Goal: Task Accomplishment & Management: Use online tool/utility

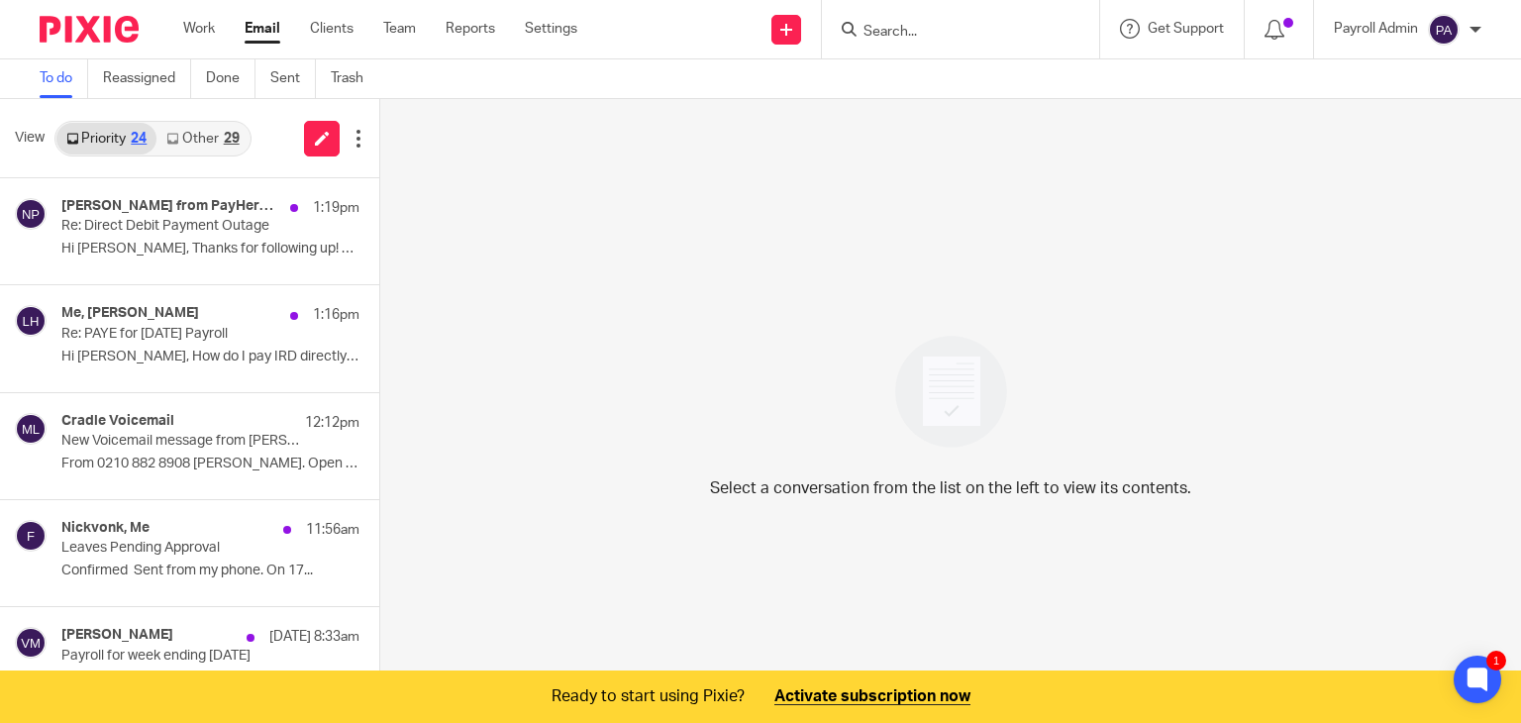
click at [194, 136] on link "Other 29" at bounding box center [202, 139] width 92 height 32
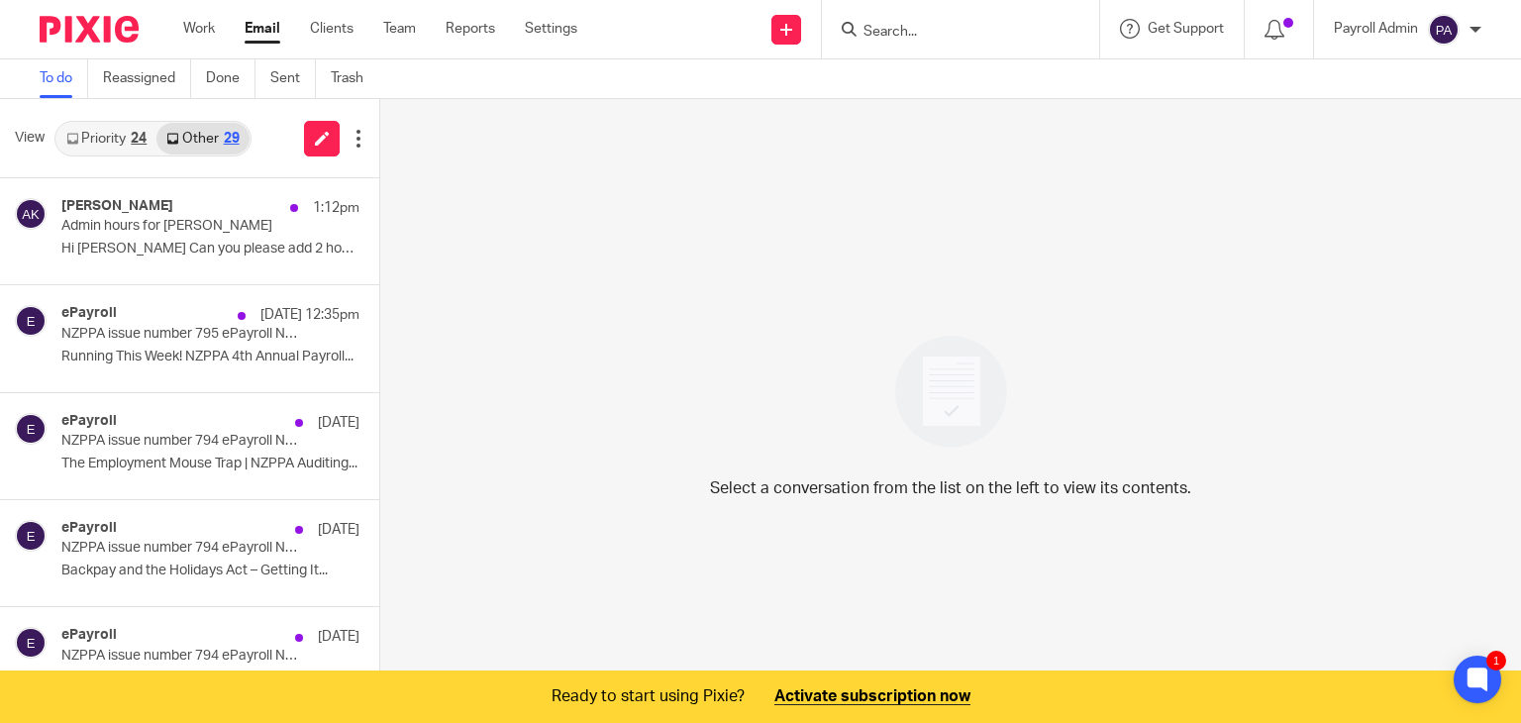
scroll to position [50, 0]
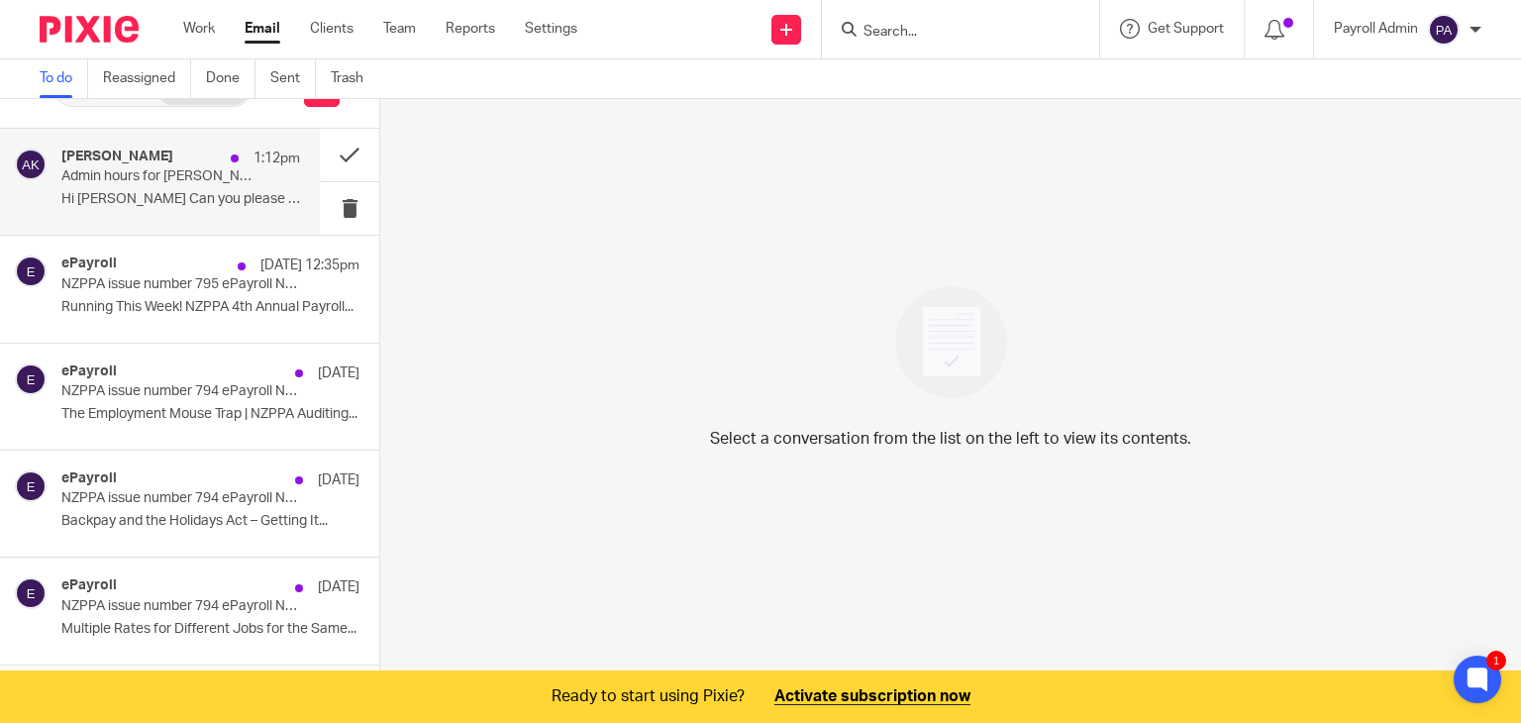
click at [141, 175] on p "Admin hours for [PERSON_NAME]" at bounding box center [156, 176] width 191 height 17
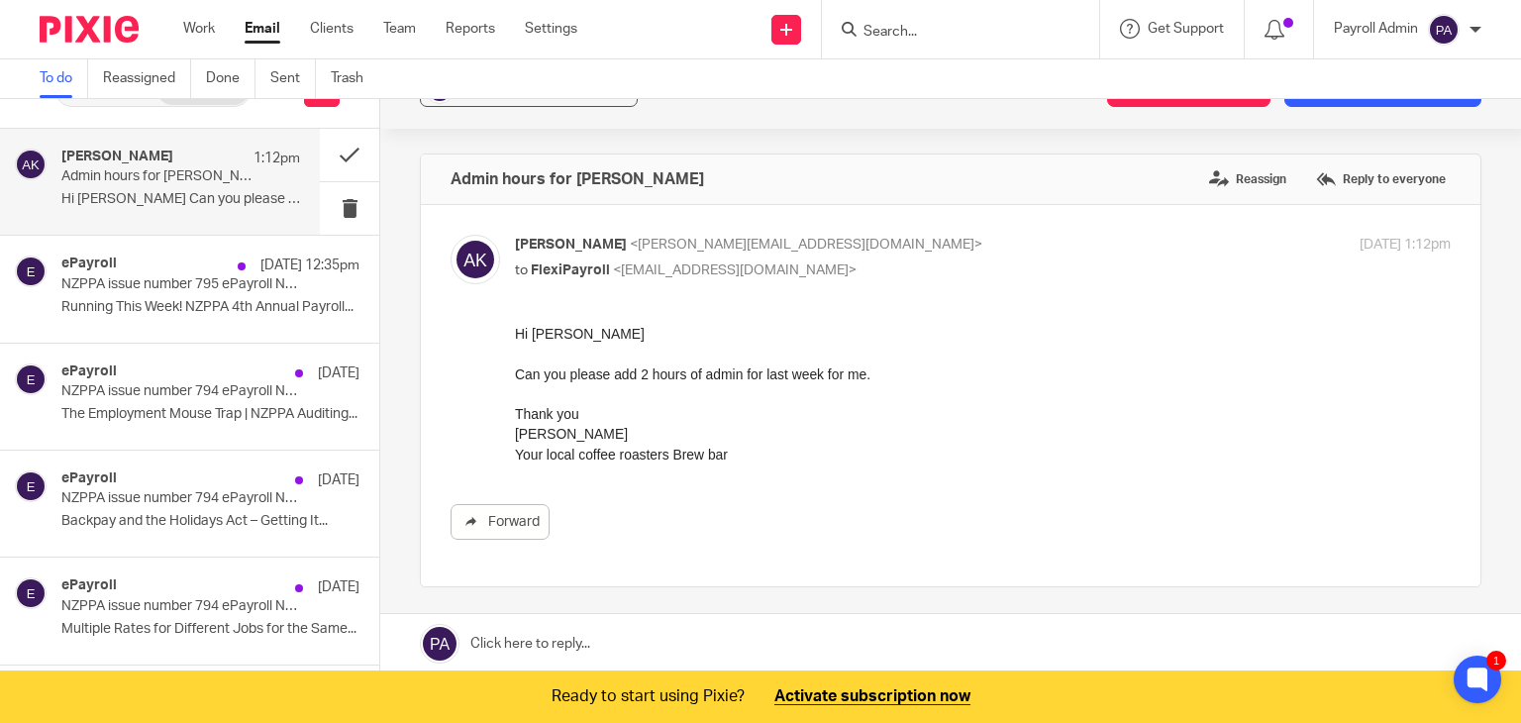
scroll to position [0, 0]
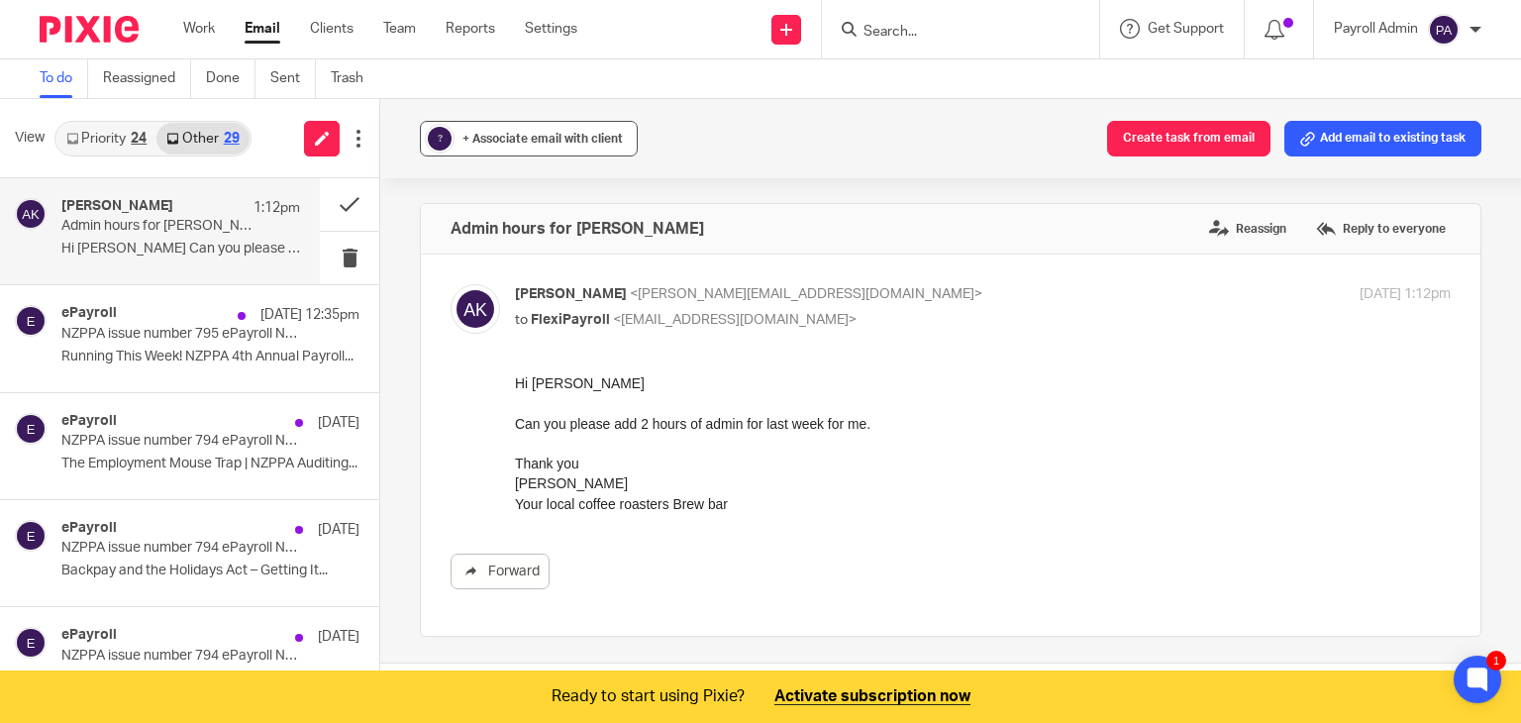
click at [536, 134] on span "+ Associate email with client" at bounding box center [542, 139] width 160 height 12
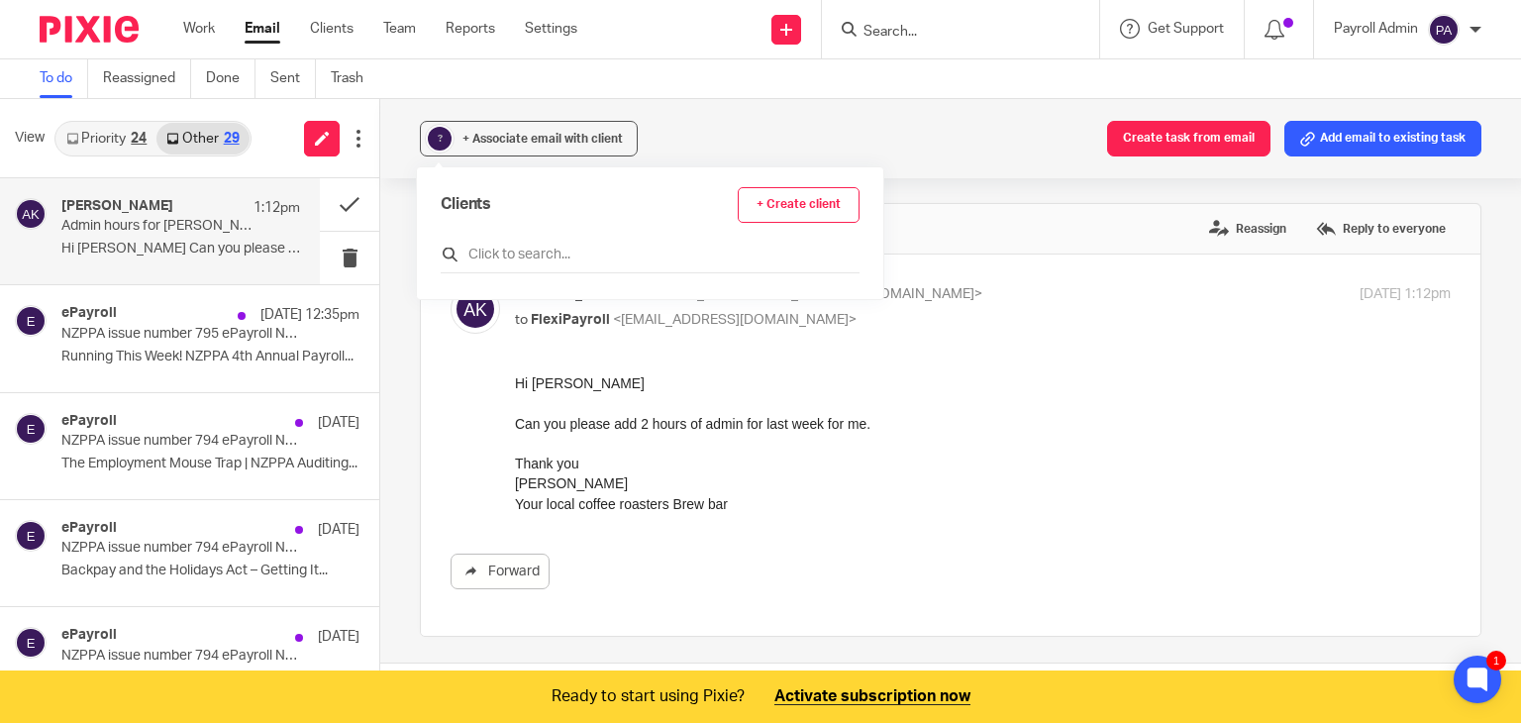
click at [538, 257] on input "text" at bounding box center [650, 255] width 419 height 20
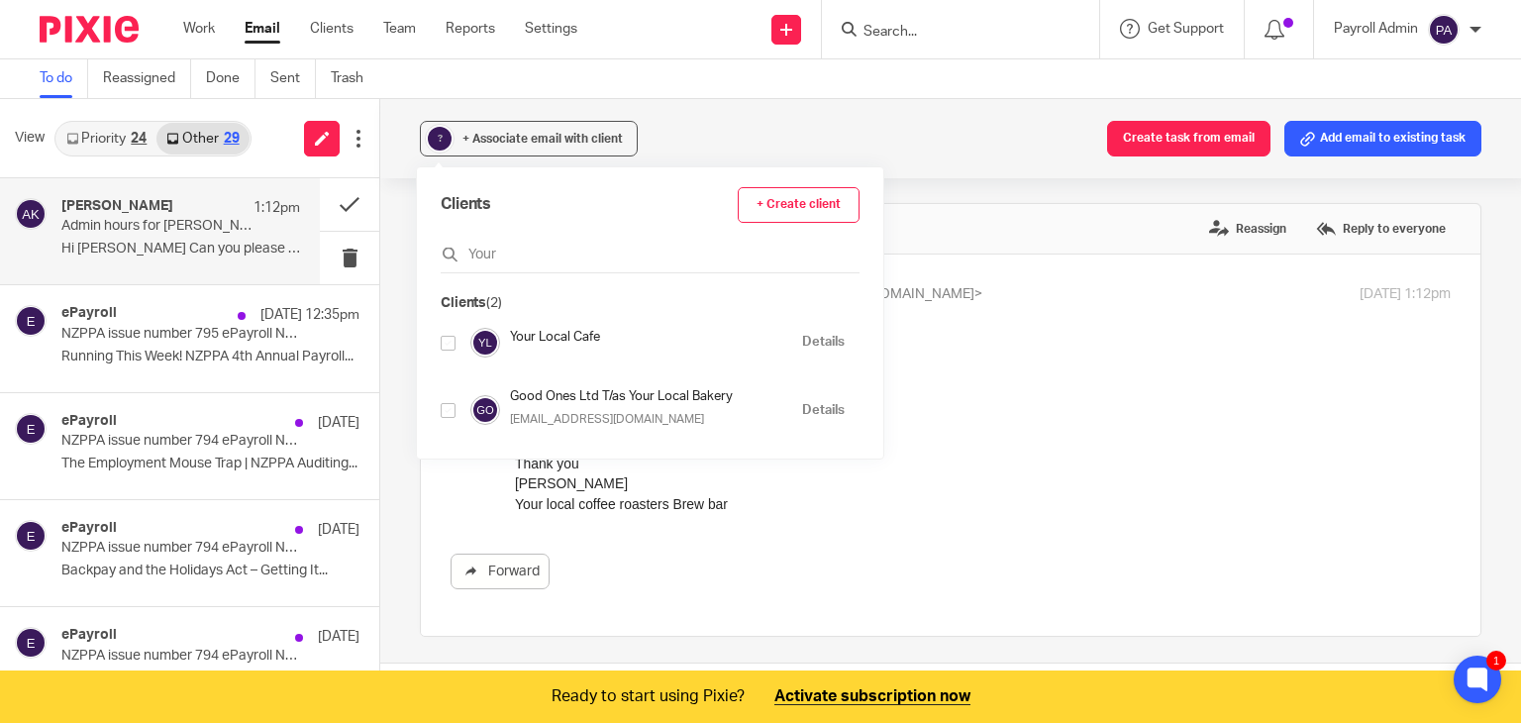
type input "Your"
click at [444, 339] on input "checkbox" at bounding box center [448, 343] width 15 height 15
checkbox input "true"
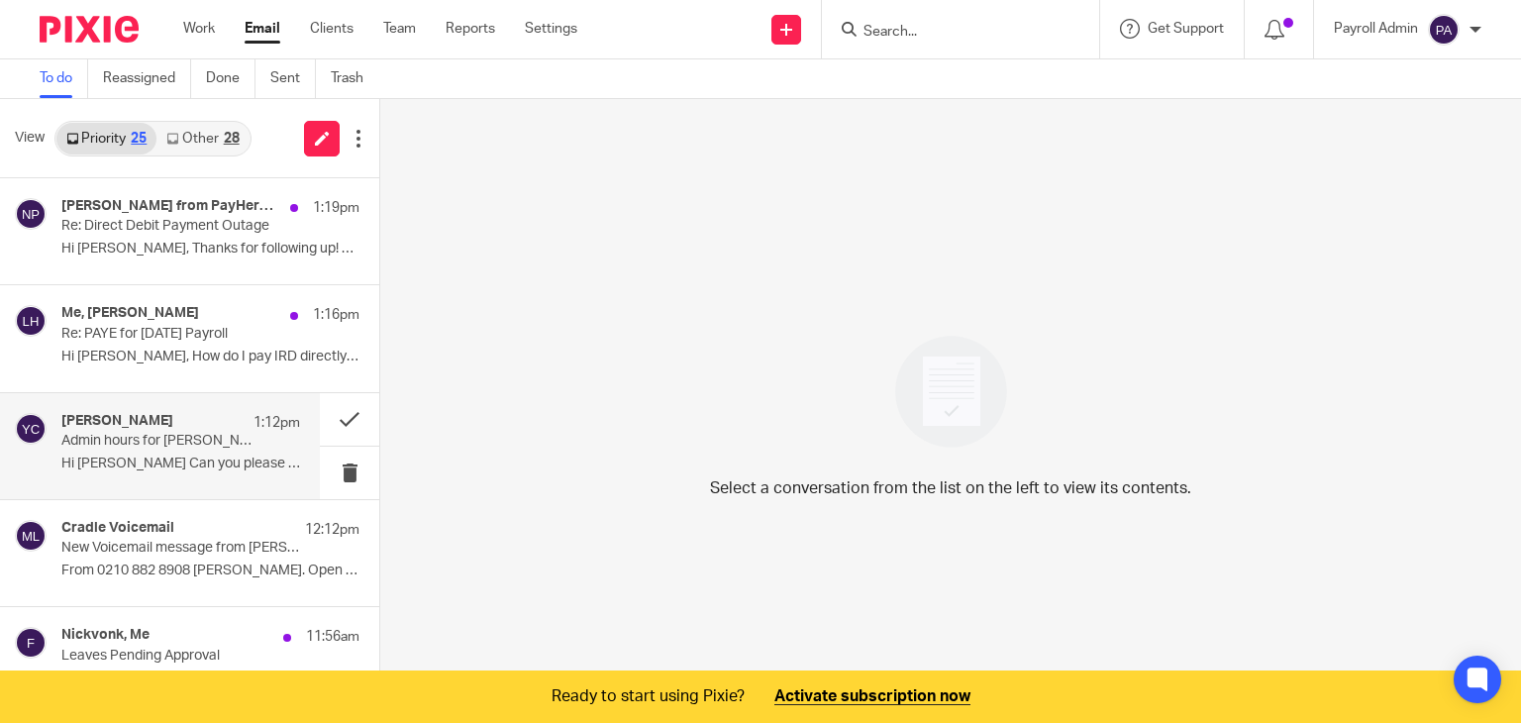
click at [143, 433] on p "Admin hours for [PERSON_NAME]" at bounding box center [156, 441] width 191 height 17
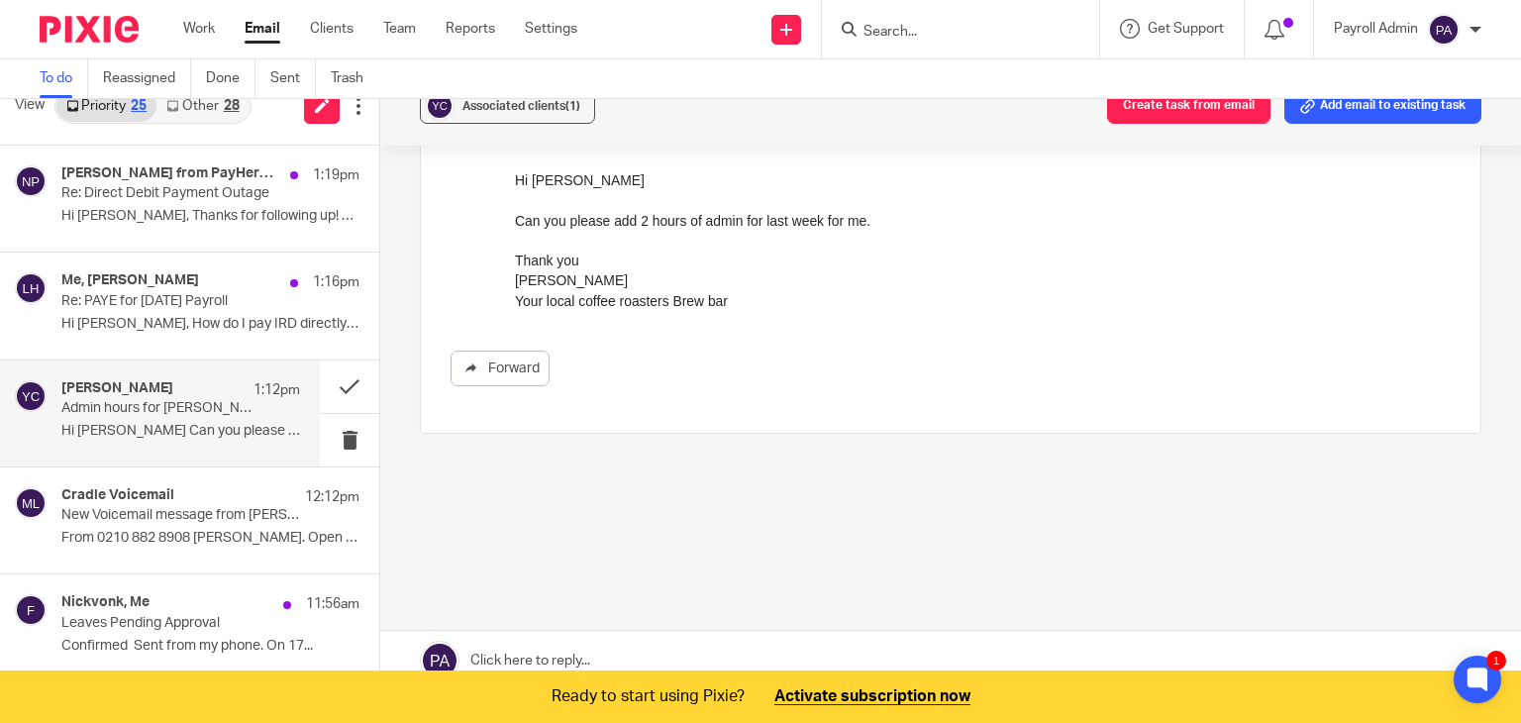
scroll to position [50, 0]
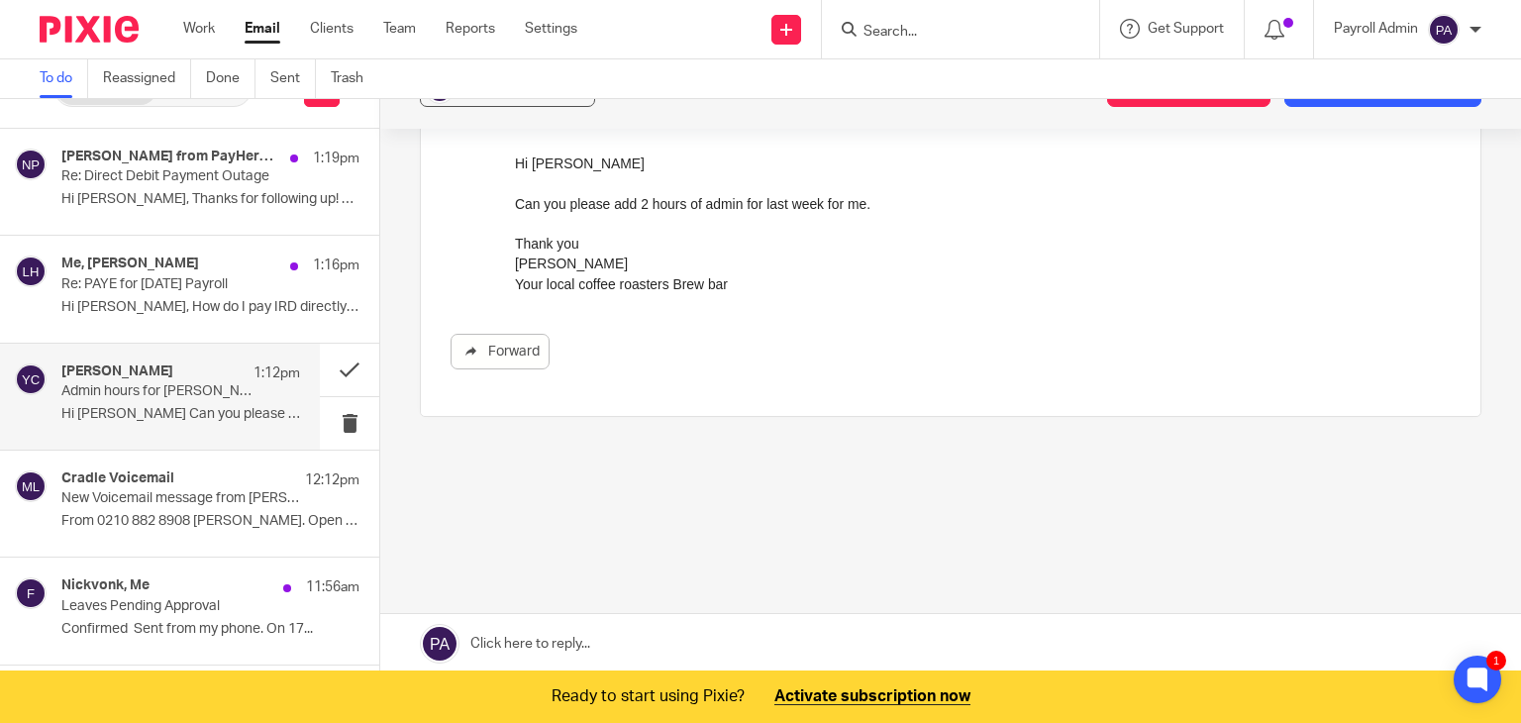
click at [573, 638] on link at bounding box center [950, 643] width 1141 height 59
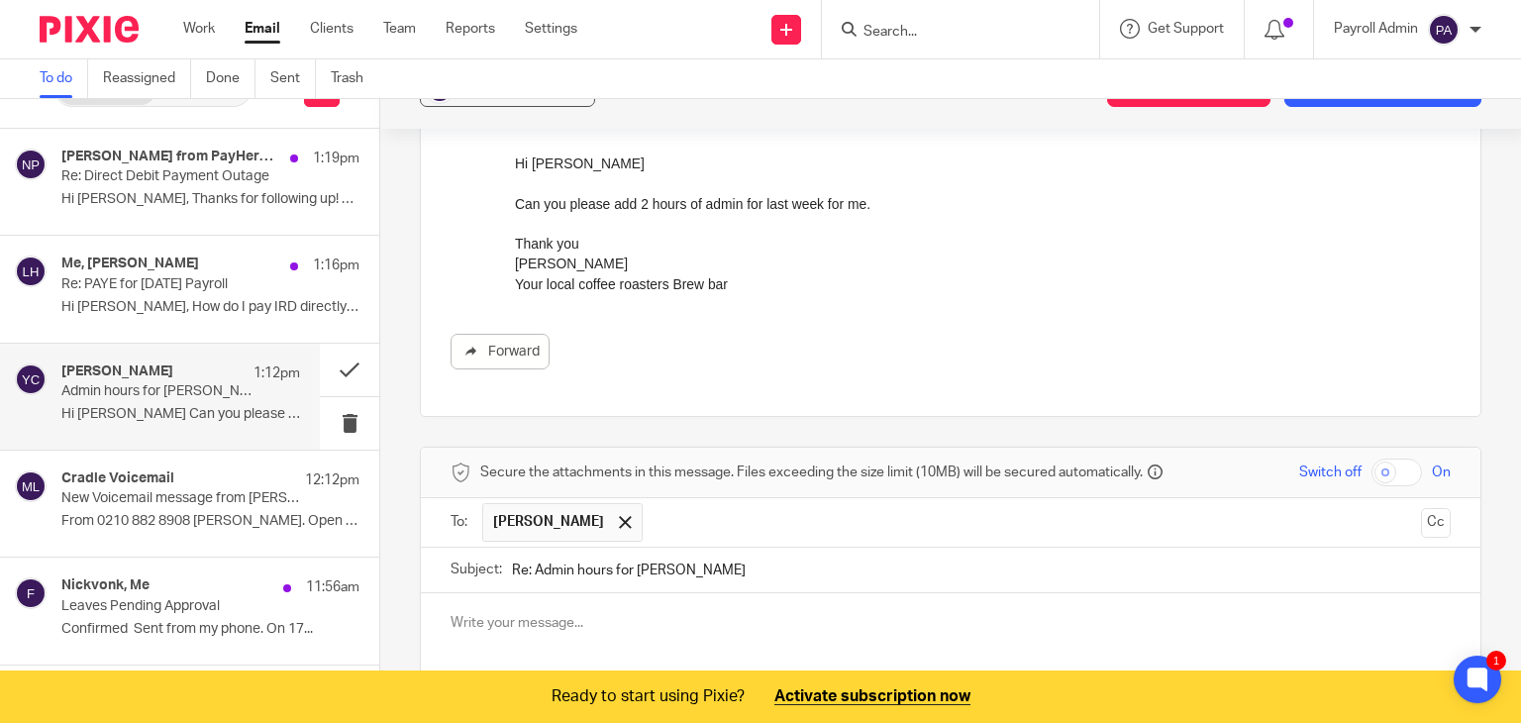
scroll to position [514, 0]
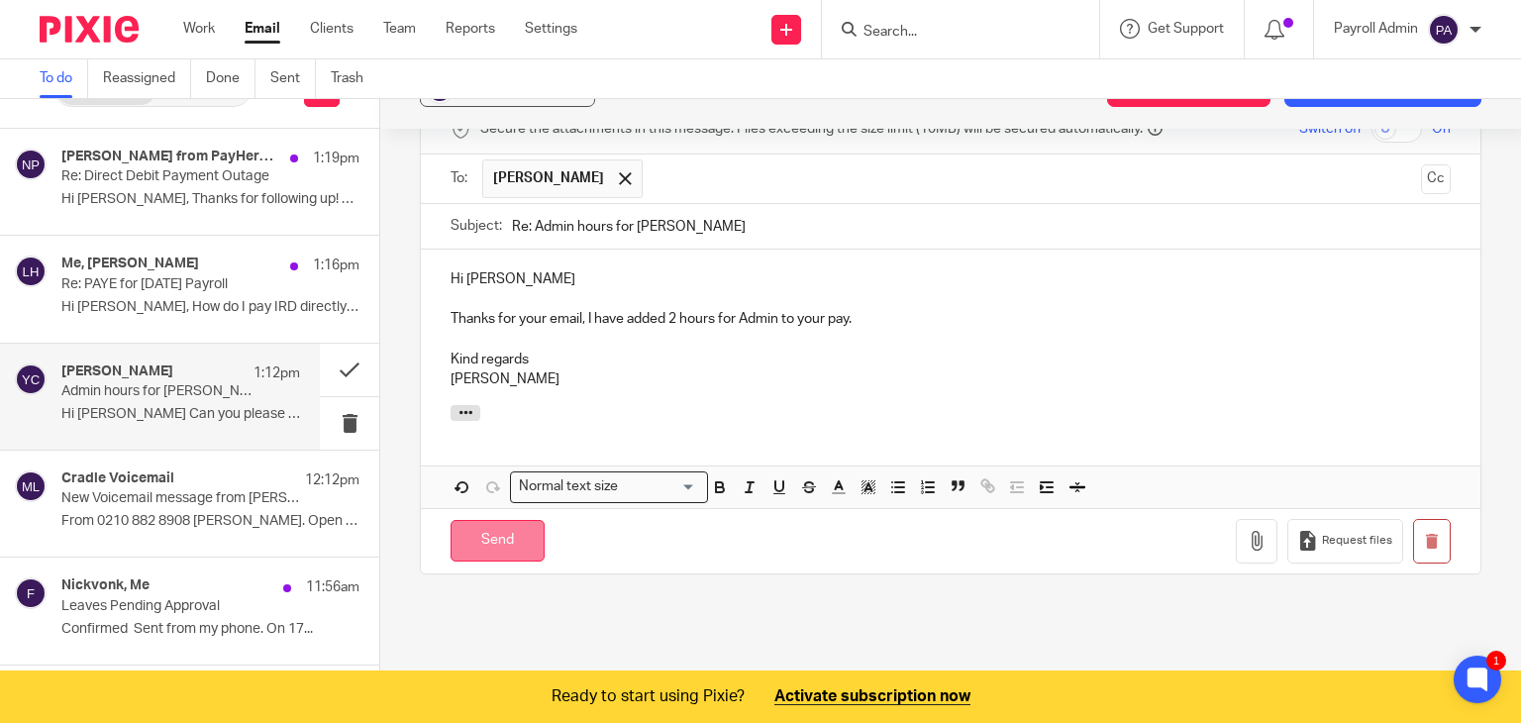
click at [491, 532] on input "Send" at bounding box center [498, 541] width 94 height 43
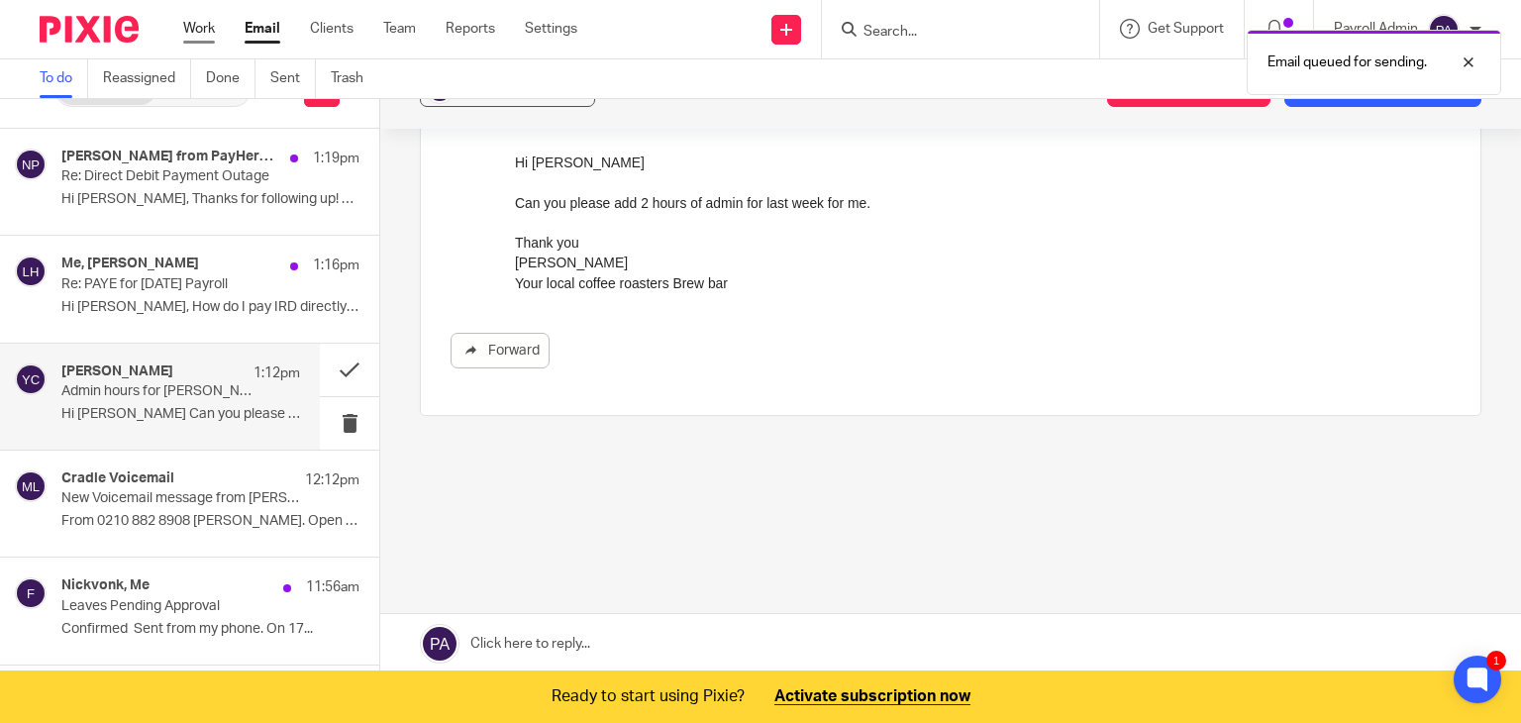
scroll to position [170, 0]
click at [131, 170] on p "Re: Direct Debit Payment Outage" at bounding box center [156, 176] width 191 height 17
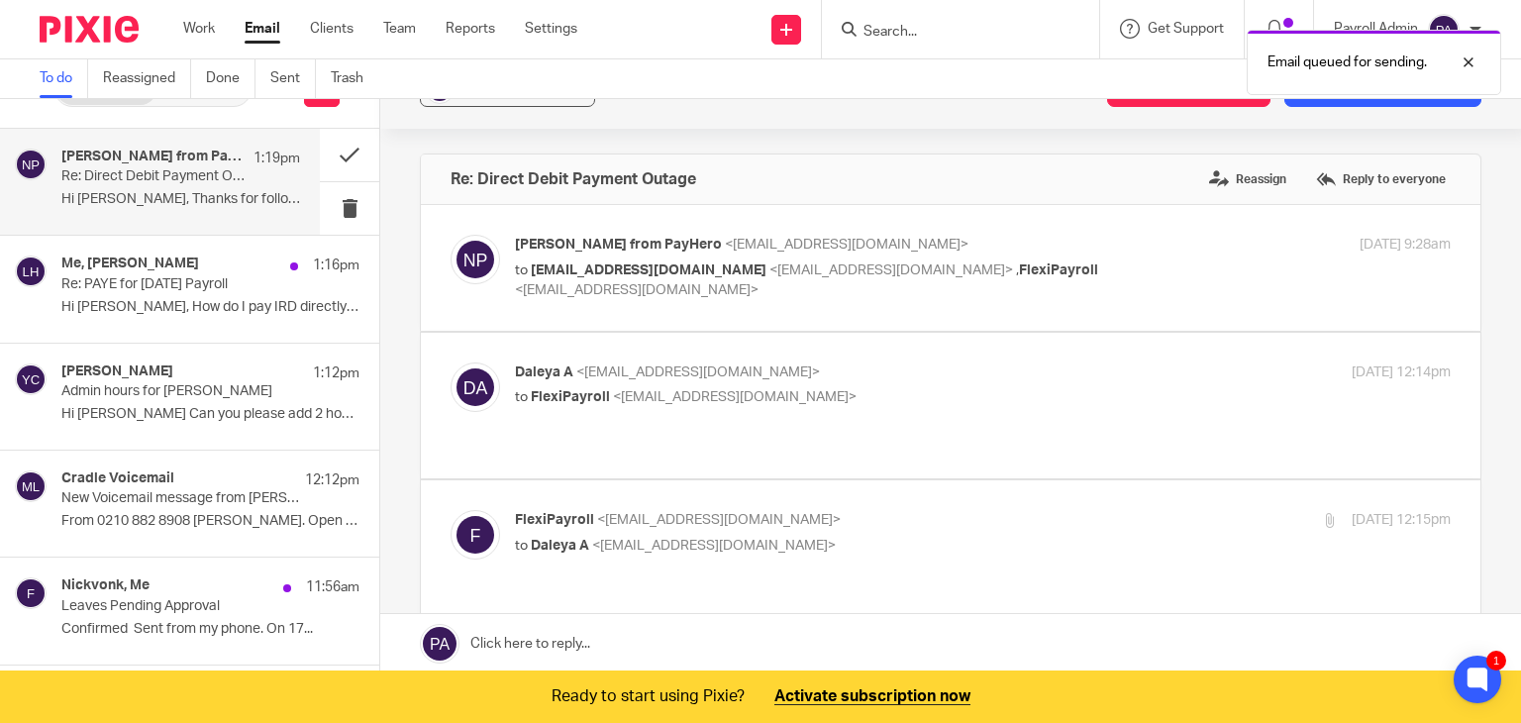
scroll to position [0, 0]
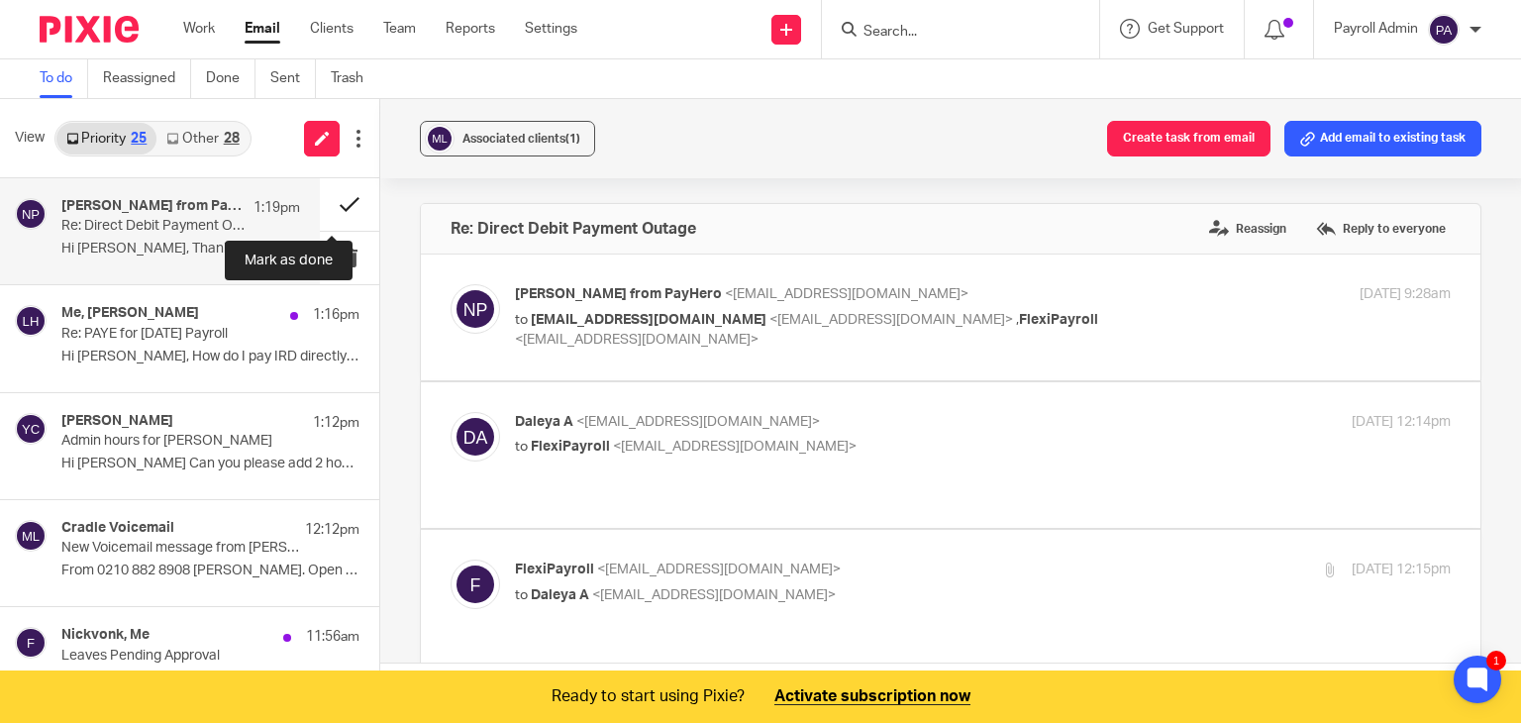
click at [322, 203] on button at bounding box center [349, 204] width 59 height 52
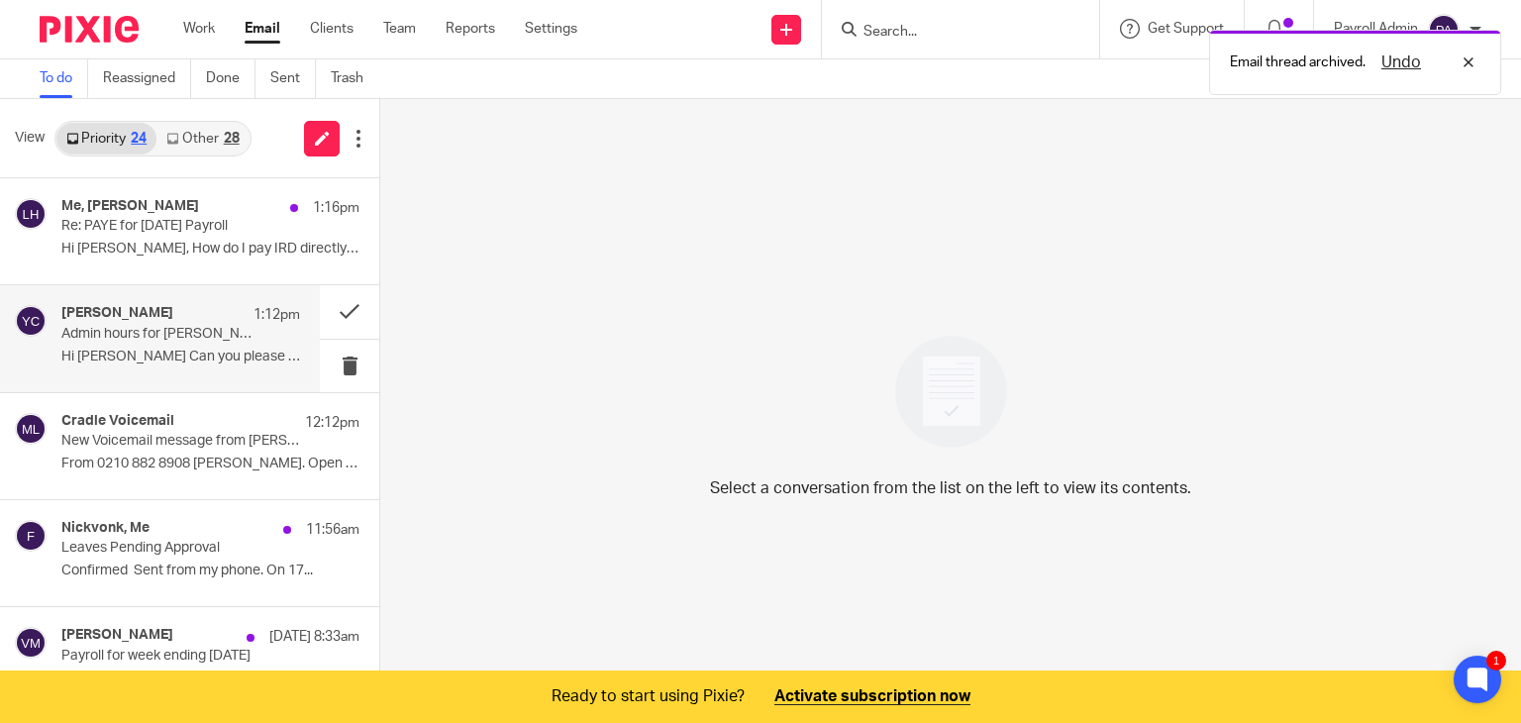
click at [148, 334] on p "Admin hours for Alyshia" at bounding box center [156, 334] width 191 height 17
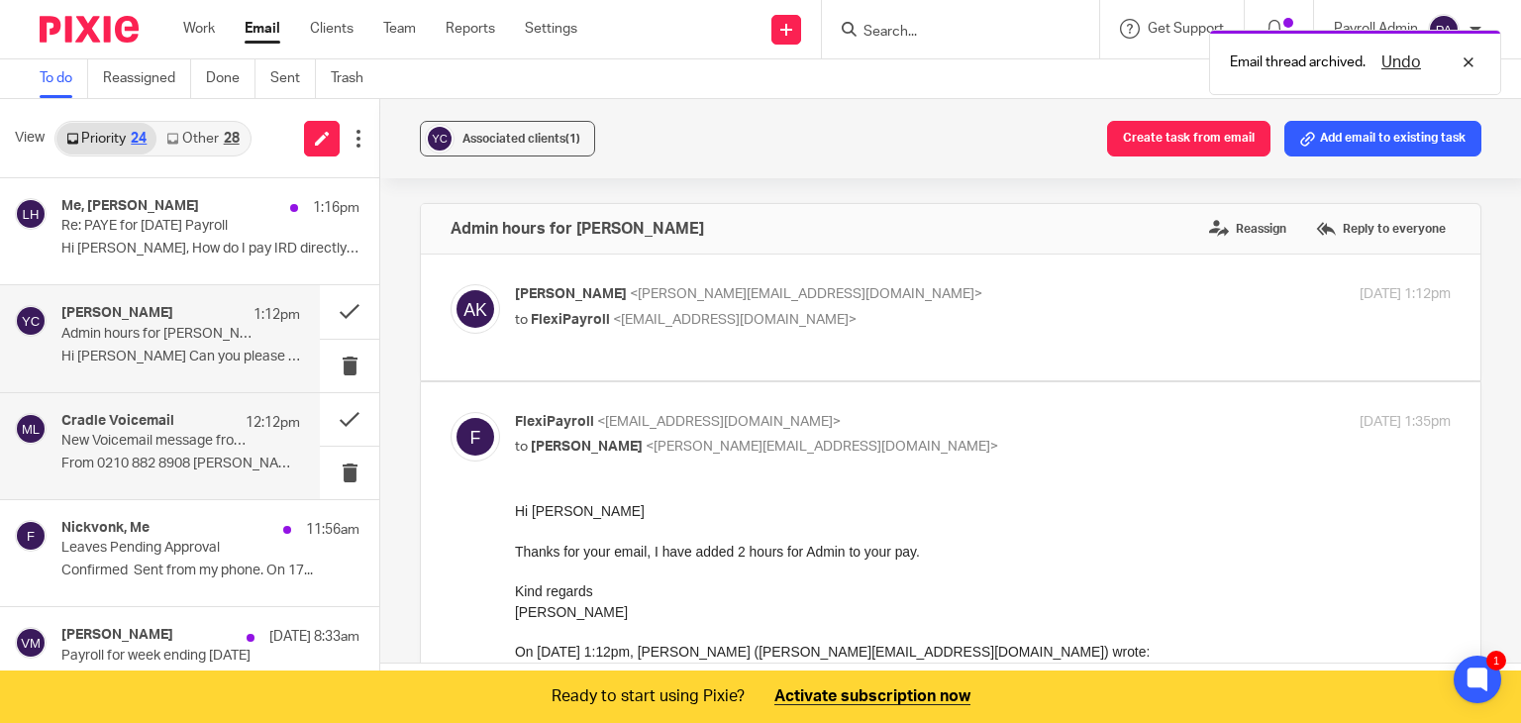
click at [126, 424] on h4 "Cradle Voicemail" at bounding box center [117, 421] width 113 height 17
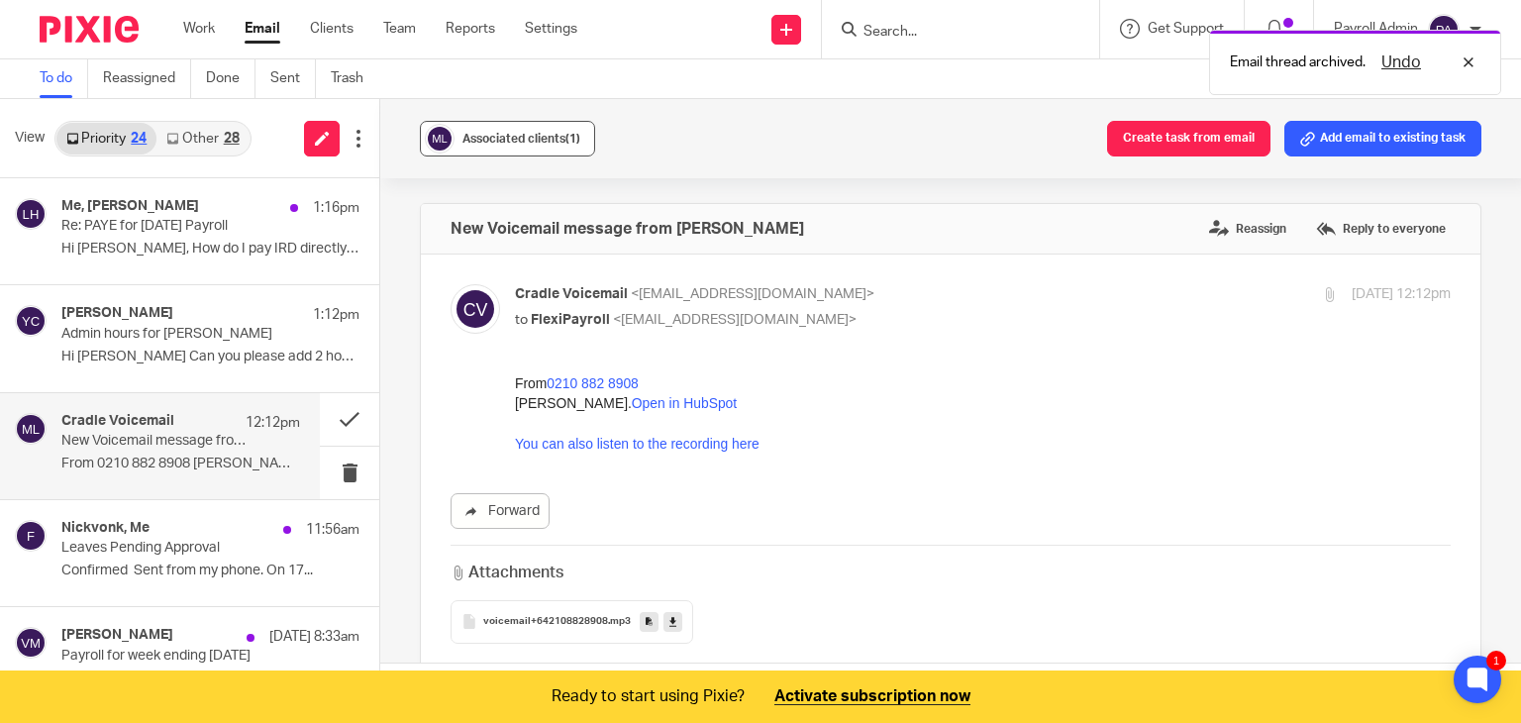
click at [494, 144] on span "Associated clients (1)" at bounding box center [521, 139] width 118 height 12
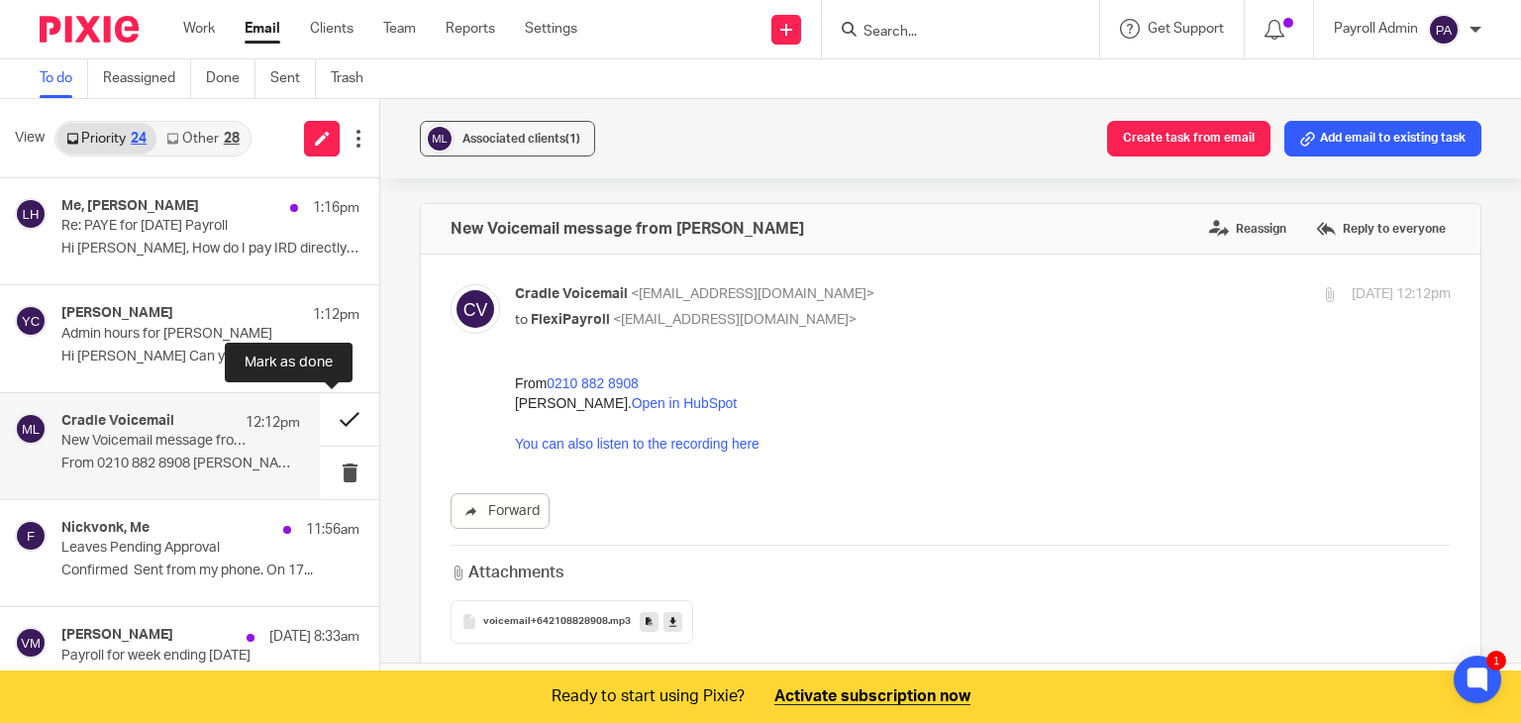
click at [329, 418] on button at bounding box center [349, 419] width 59 height 52
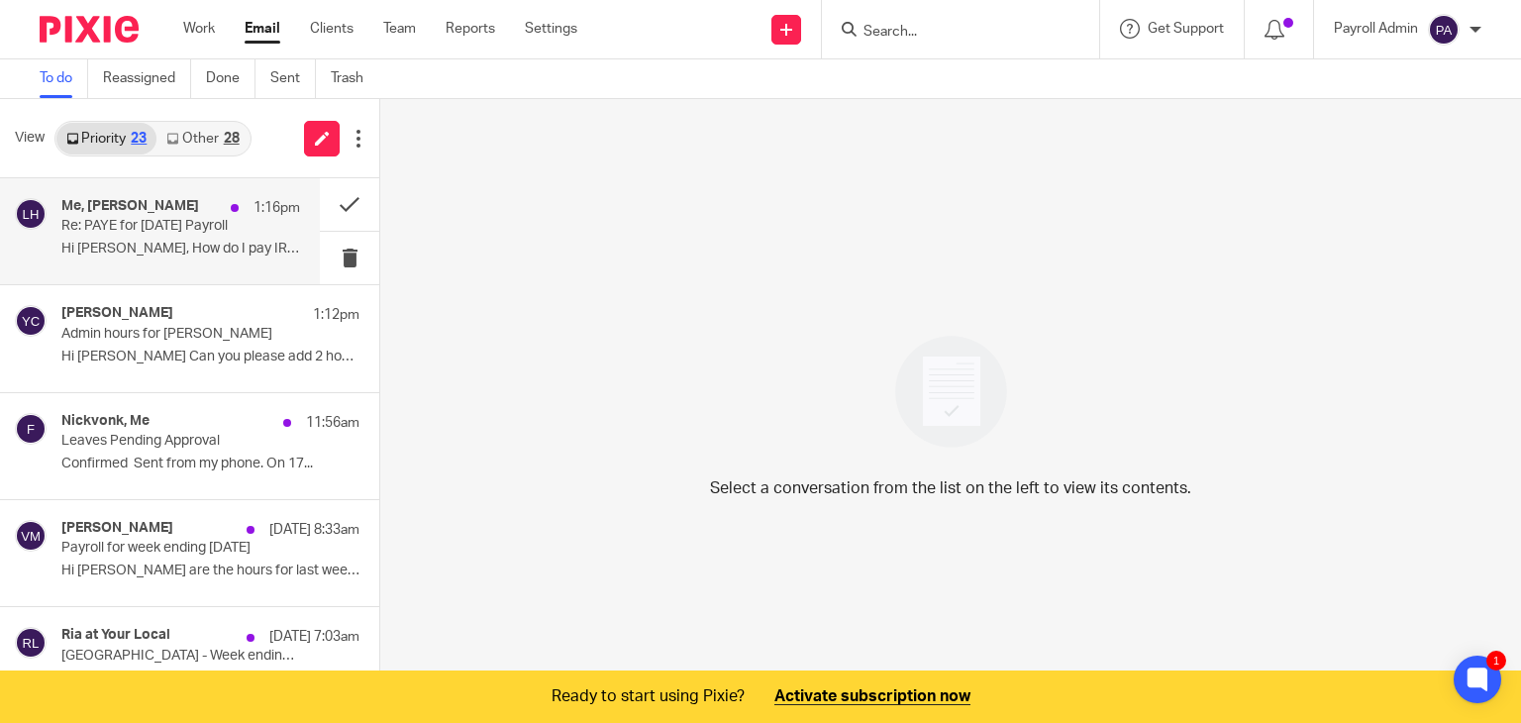
click at [173, 241] on p "Hi Julie, How do I pay IRD directly? ..." at bounding box center [180, 249] width 239 height 17
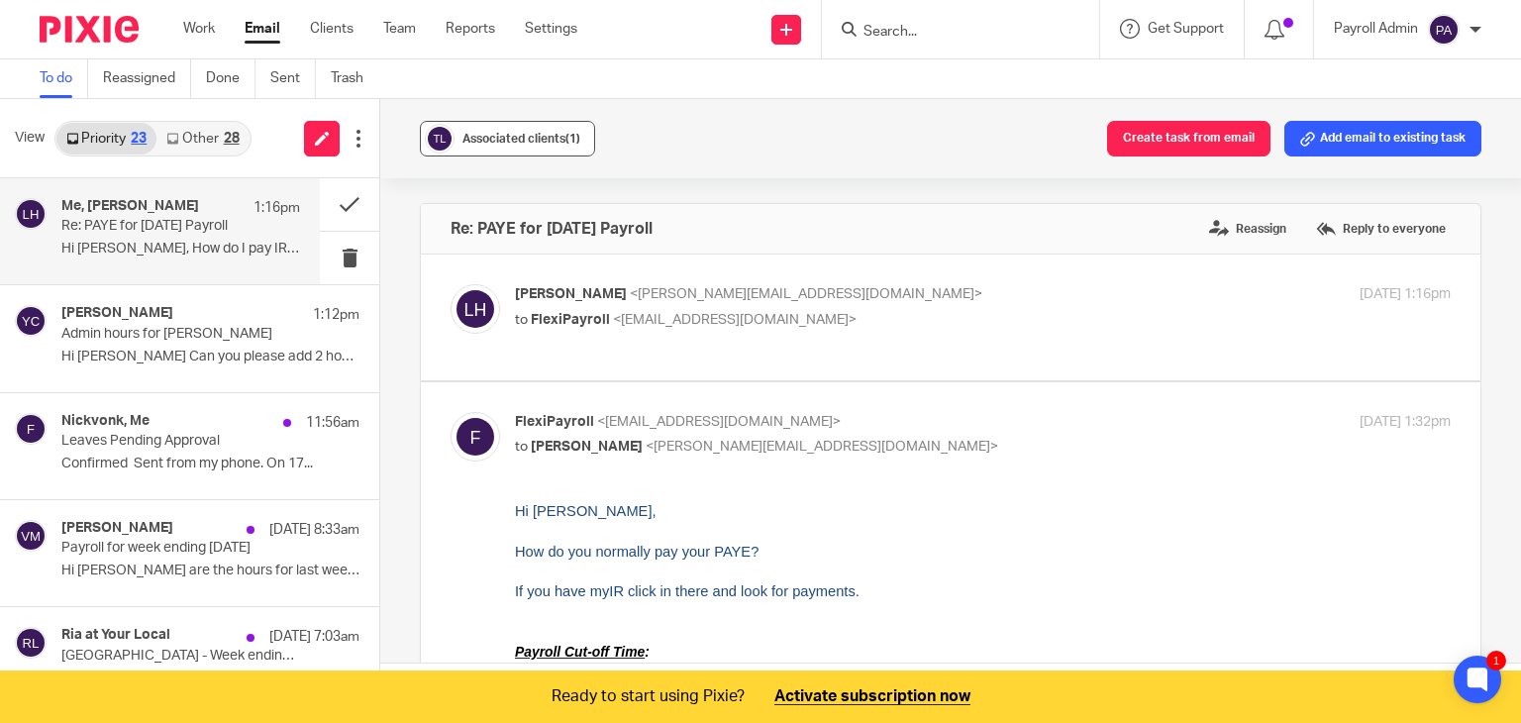
click at [557, 147] on div "Associated clients (1)" at bounding box center [521, 139] width 118 height 20
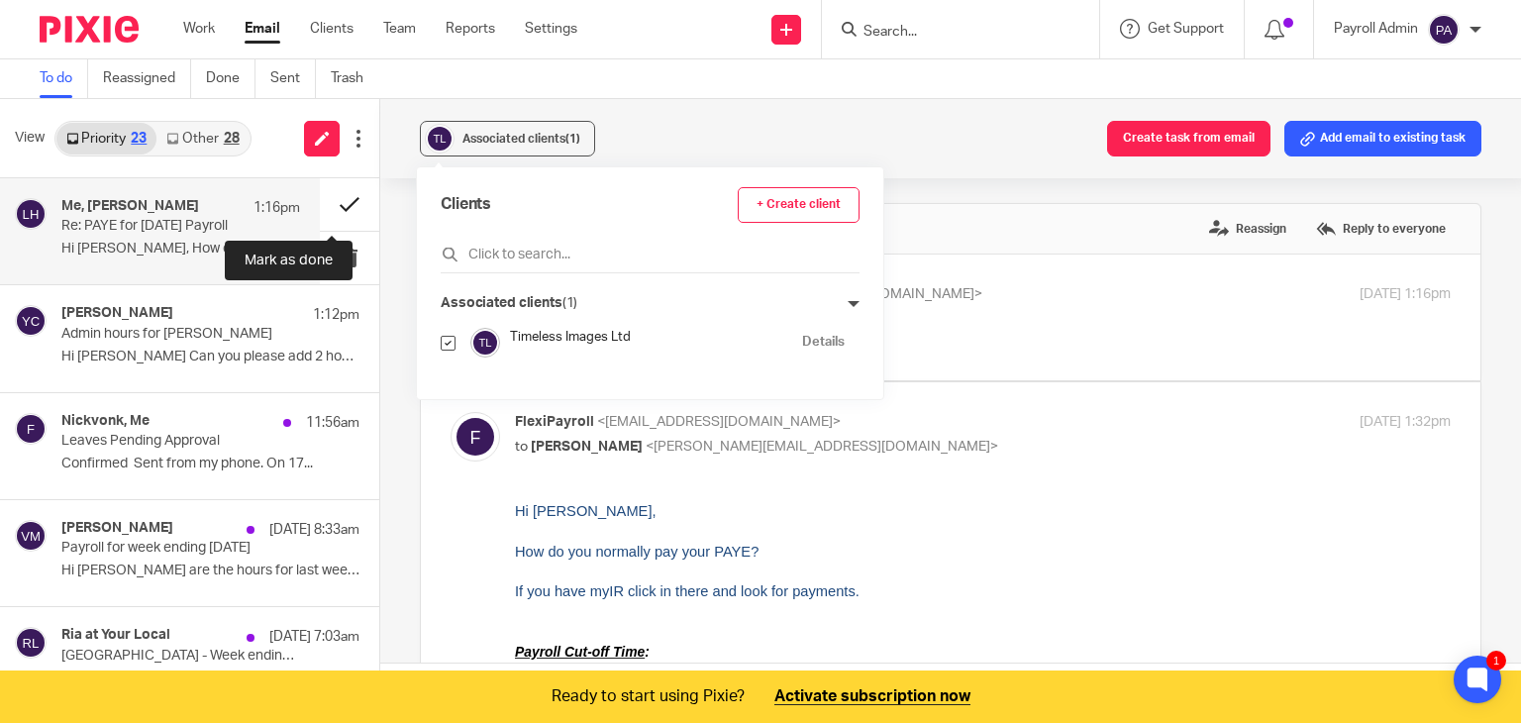
click at [334, 204] on button at bounding box center [349, 204] width 59 height 52
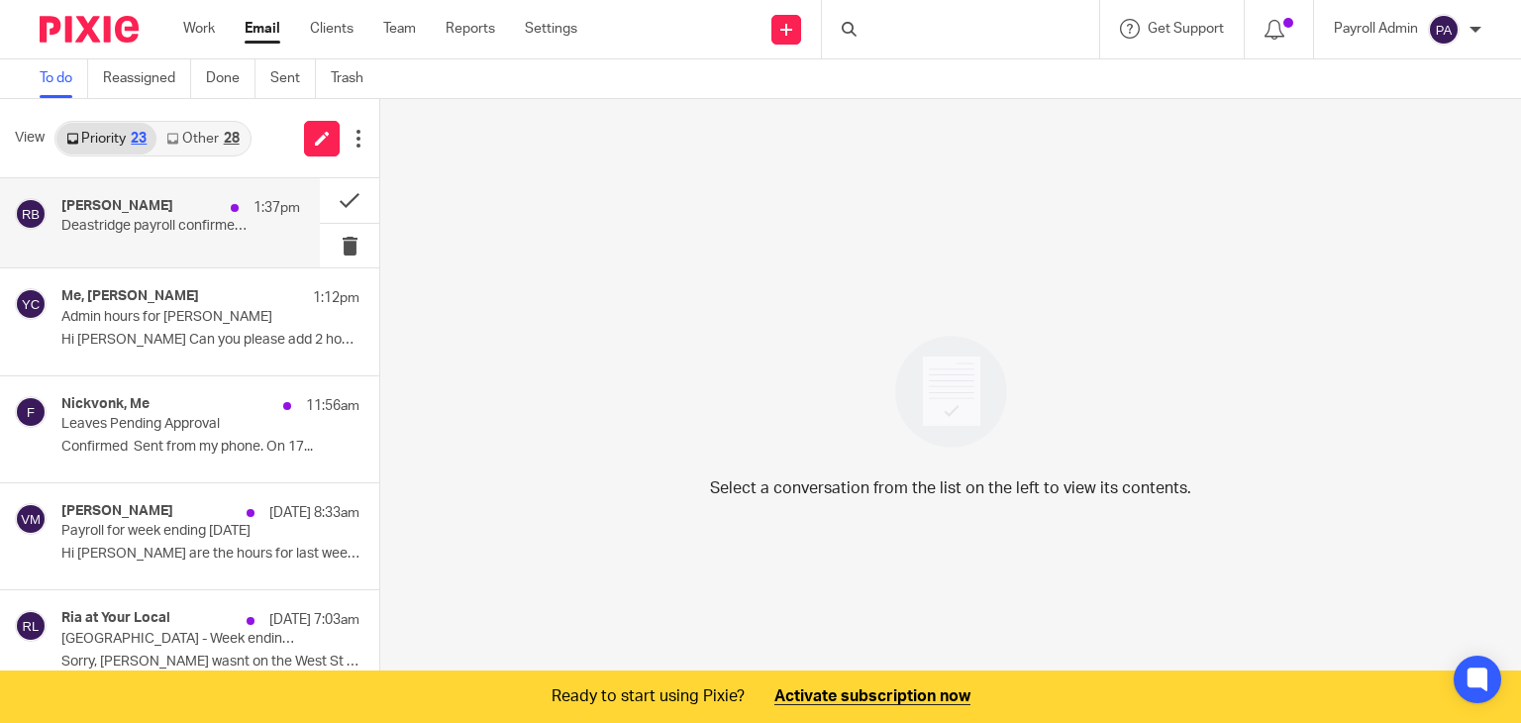
click at [104, 207] on h4 "Rijeta Bacova" at bounding box center [117, 206] width 112 height 17
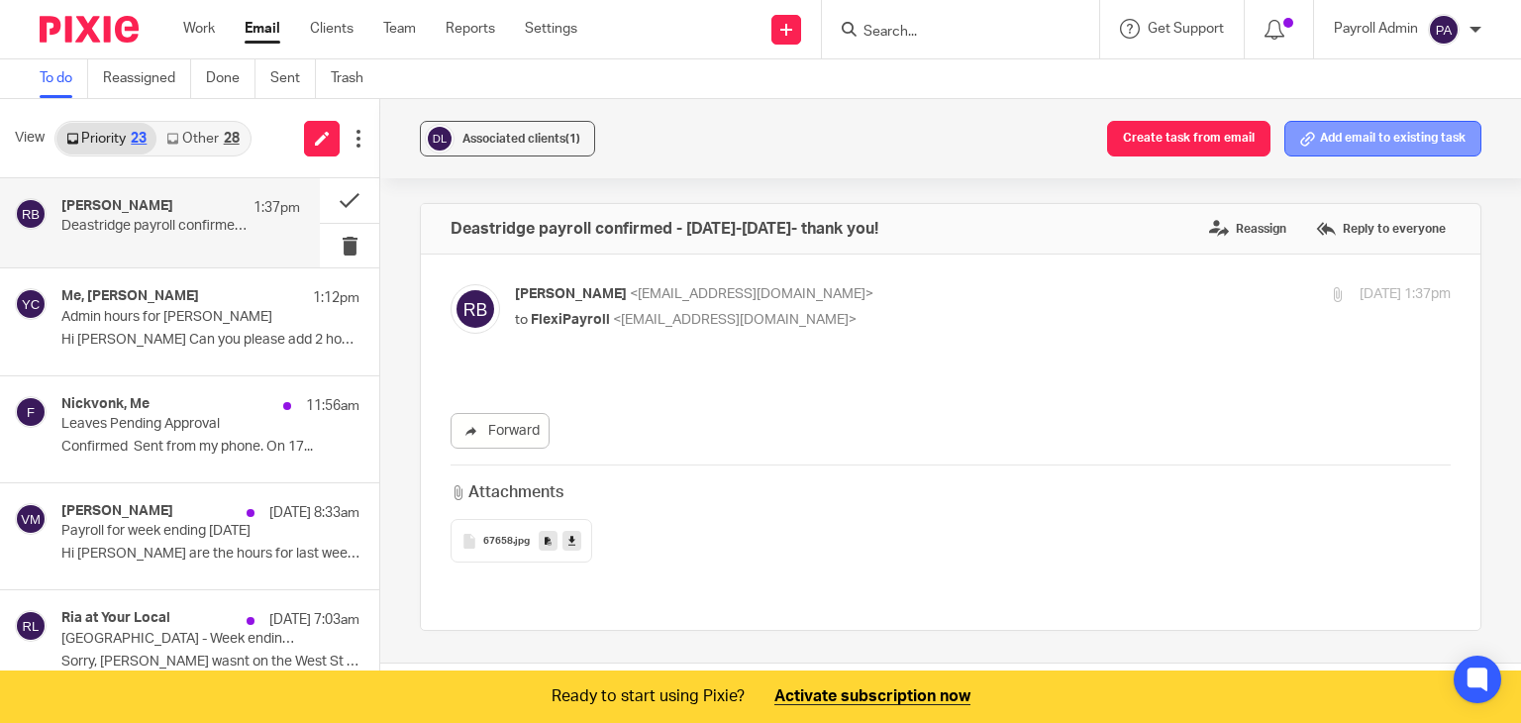
click at [1373, 141] on button "Add email to existing task" at bounding box center [1382, 139] width 197 height 36
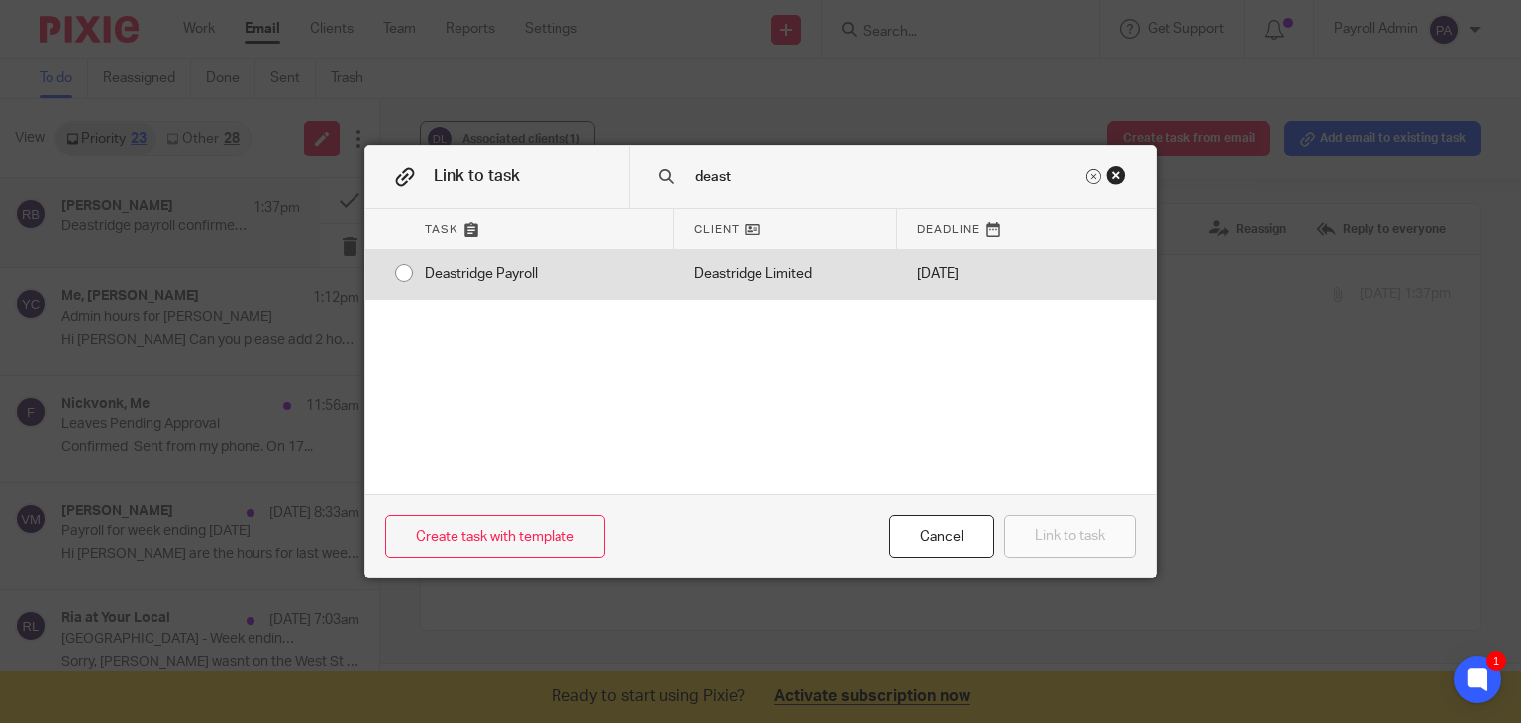
type input "deast"
click at [392, 282] on input "radio" at bounding box center [404, 273] width 38 height 38
radio input "false"
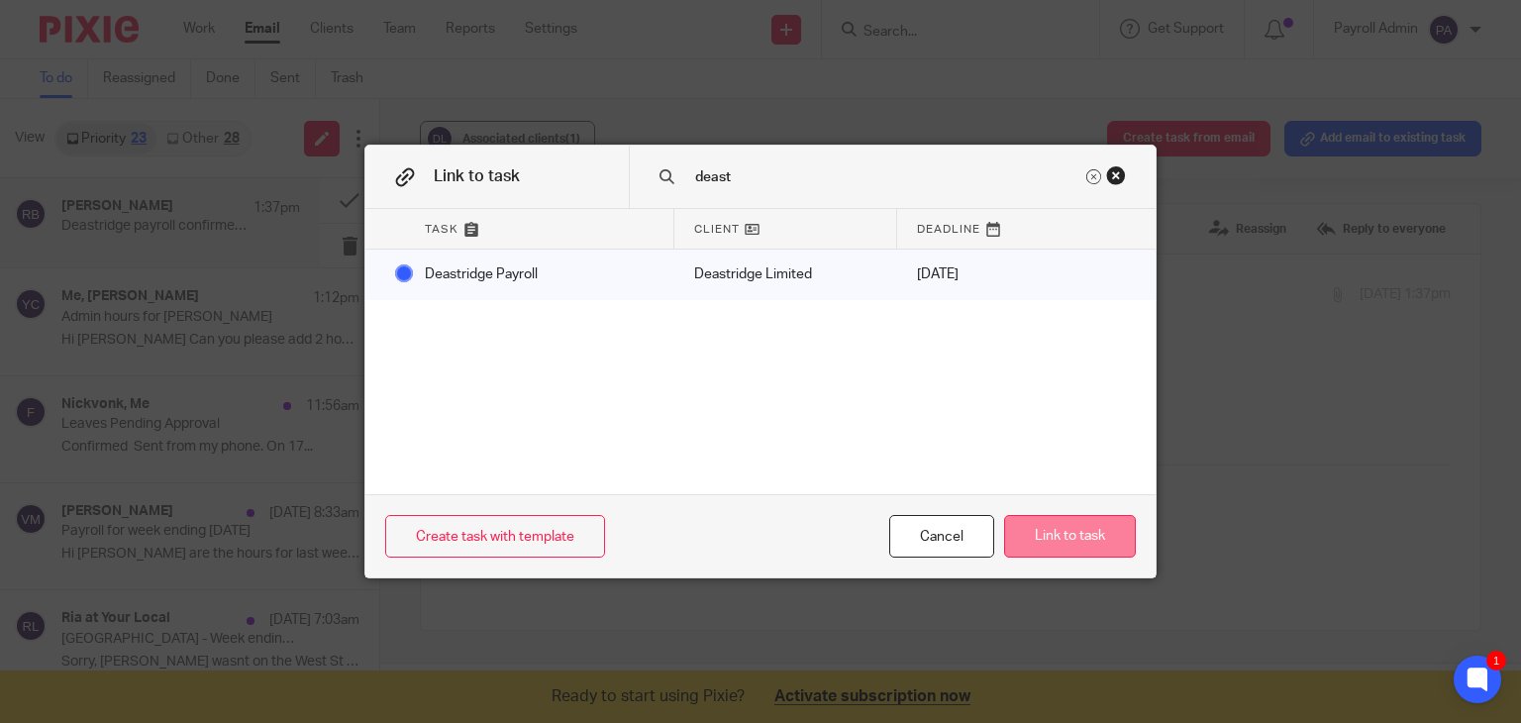
click at [1064, 542] on button "Link to task" at bounding box center [1070, 536] width 132 height 43
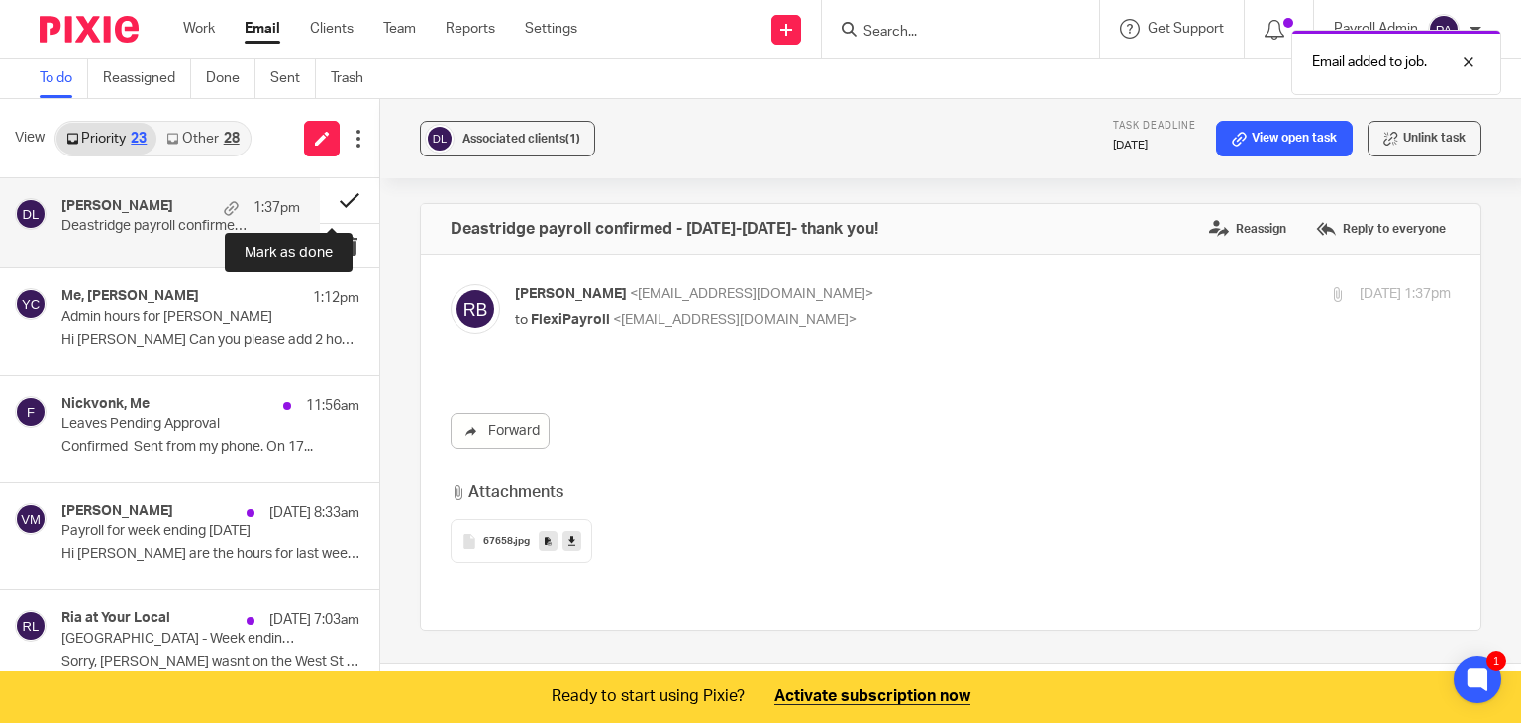
click at [340, 195] on button at bounding box center [349, 200] width 59 height 45
